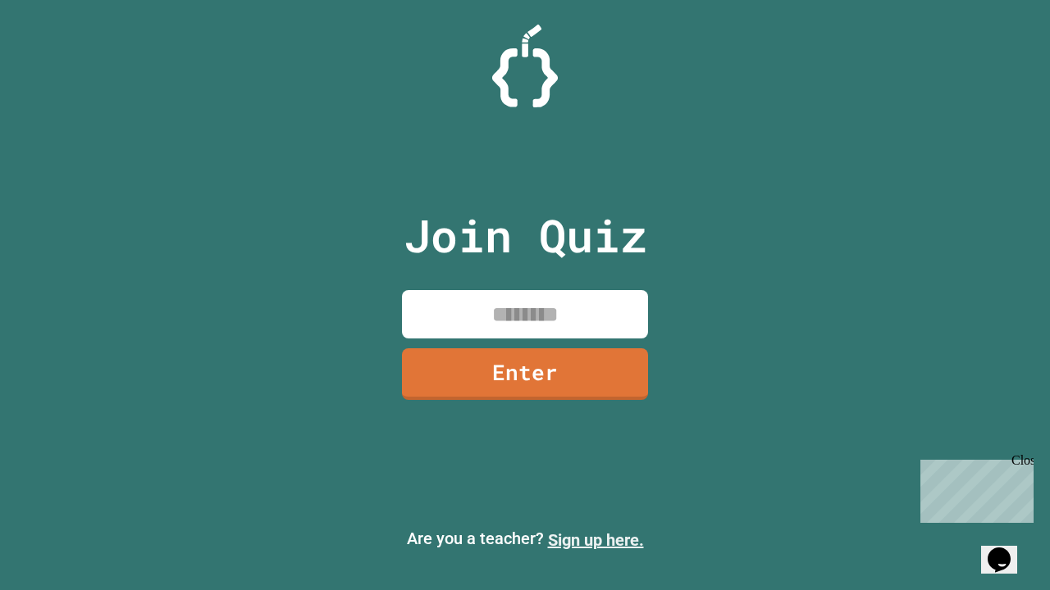
click at [595, 540] on link "Sign up here." at bounding box center [596, 541] width 96 height 20
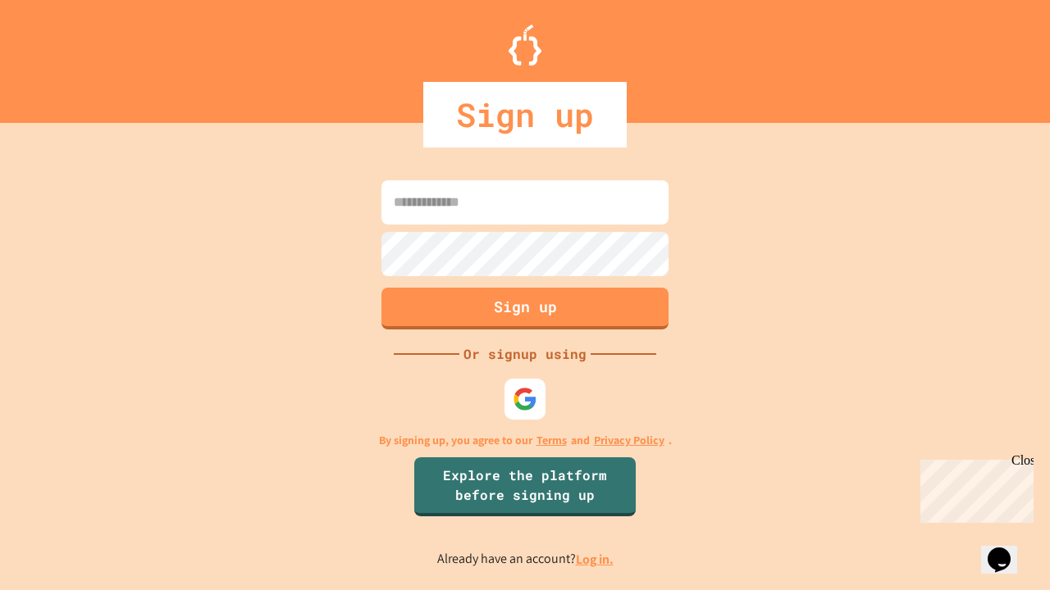
click at [595, 559] on link "Log in." at bounding box center [595, 559] width 38 height 17
